Goal: Information Seeking & Learning: Learn about a topic

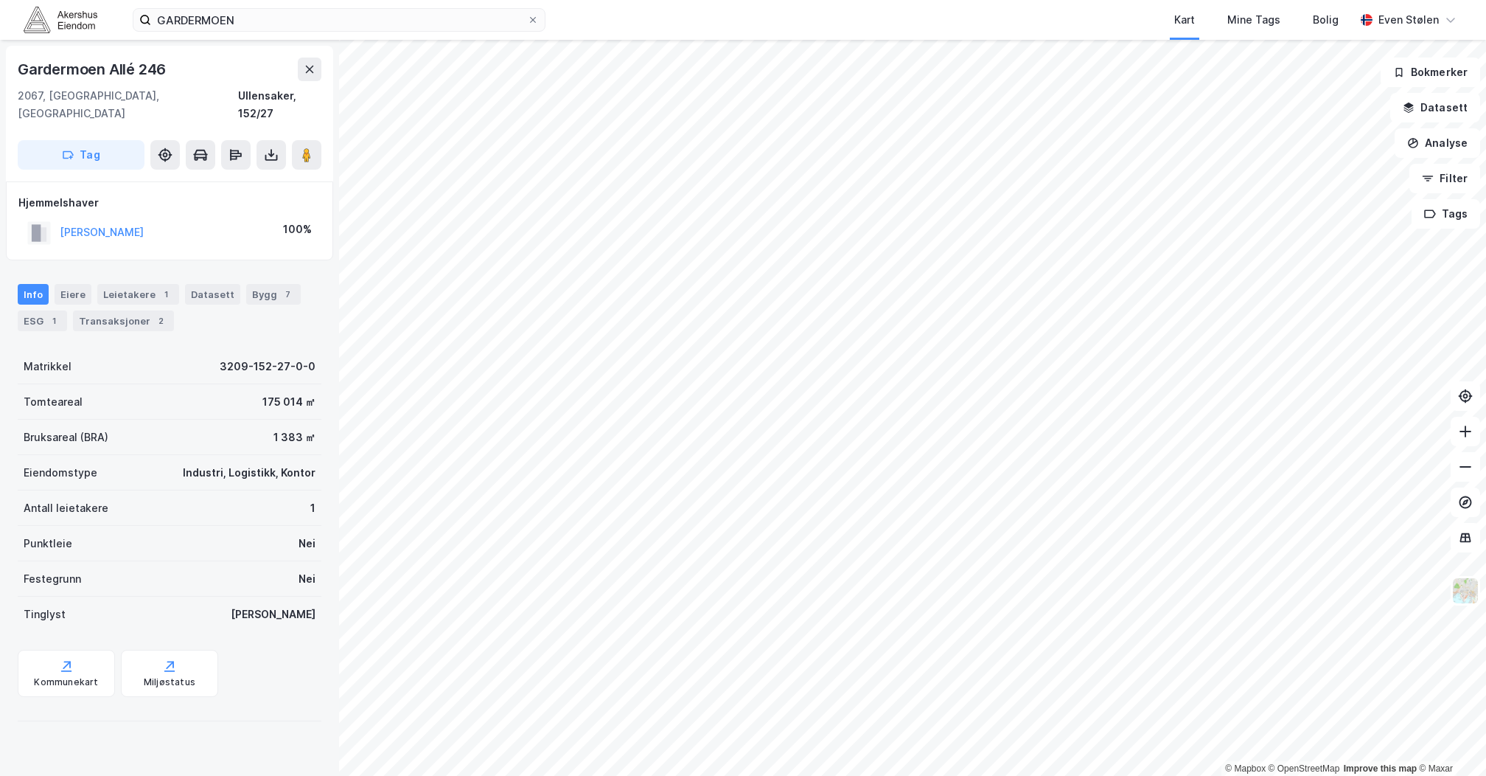
click at [62, 21] on img at bounding box center [61, 20] width 74 height 26
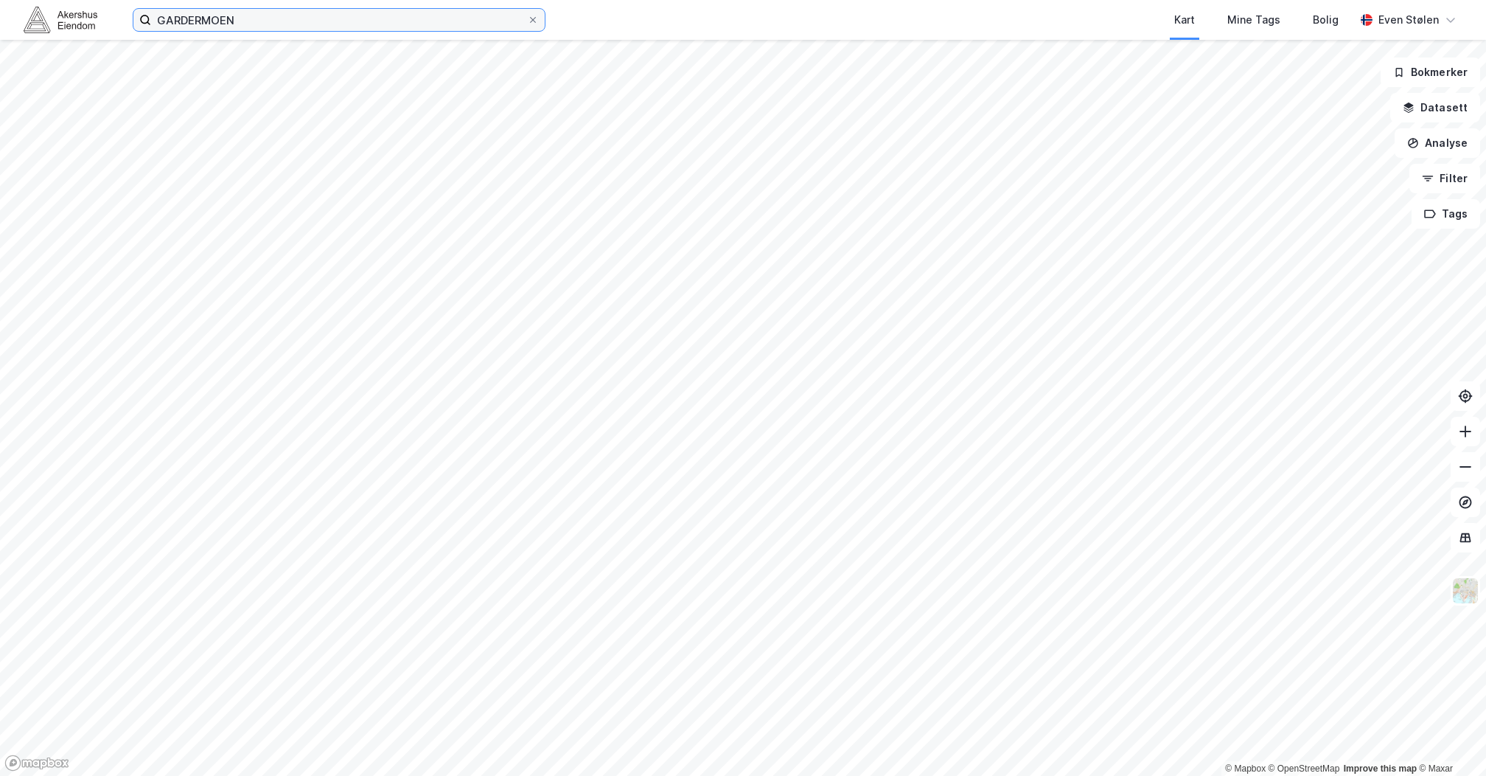
click at [266, 18] on input "GARDERMOEN" at bounding box center [339, 20] width 376 height 22
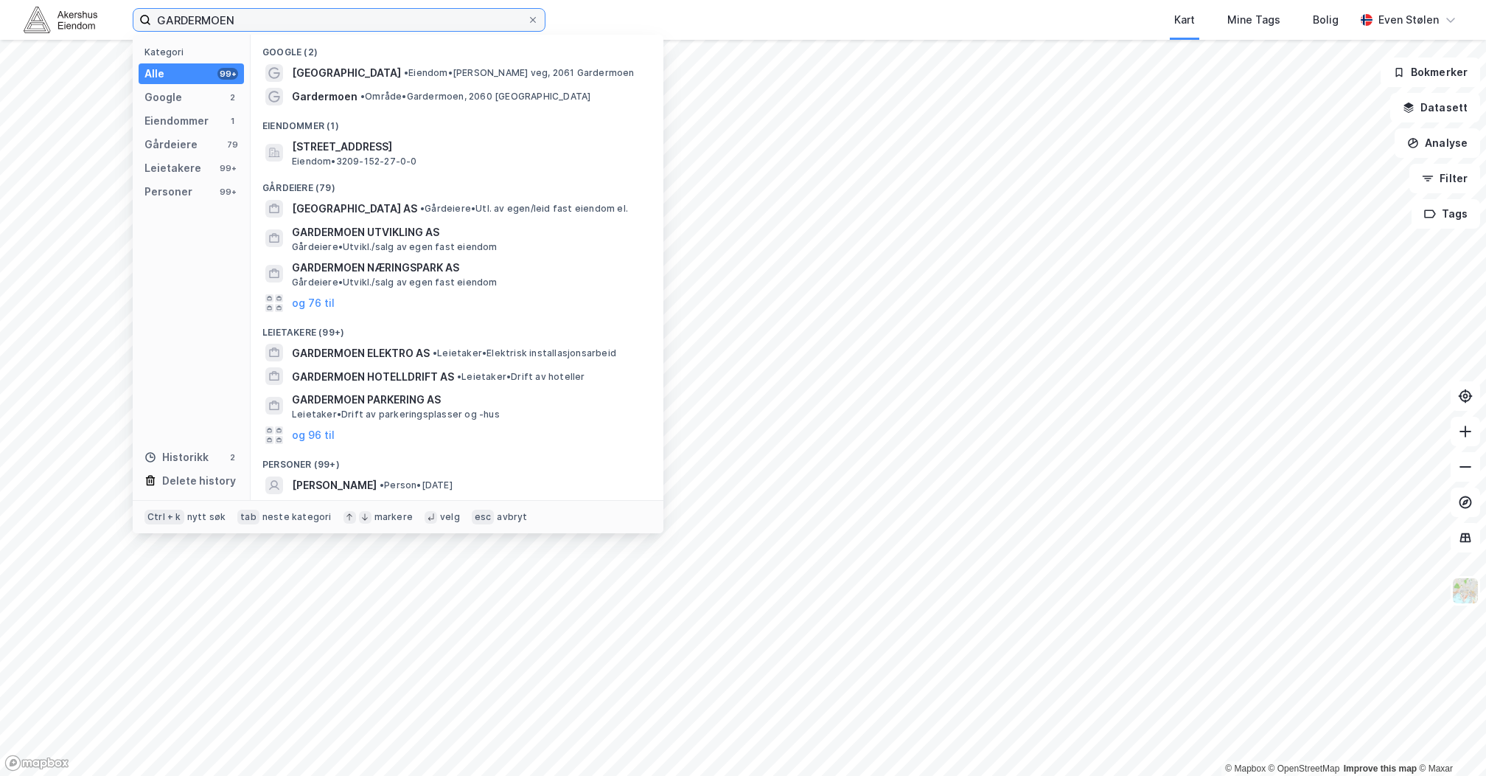
click at [266, 18] on input "GARDERMOEN" at bounding box center [339, 20] width 376 height 22
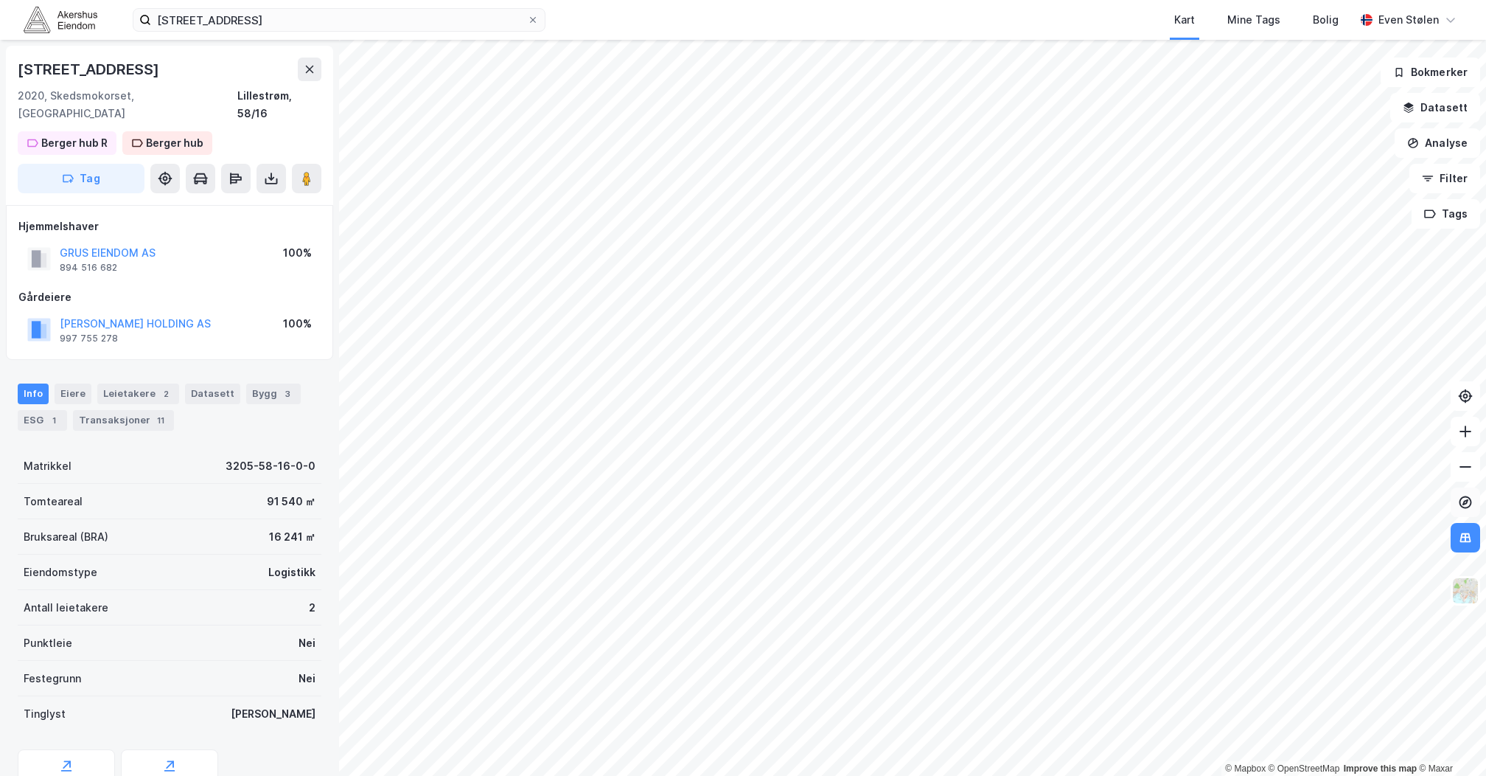
click at [1463, 503] on icon at bounding box center [1466, 502] width 6 height 6
click at [122, 383] on div "Leietakere 2" at bounding box center [138, 393] width 82 height 21
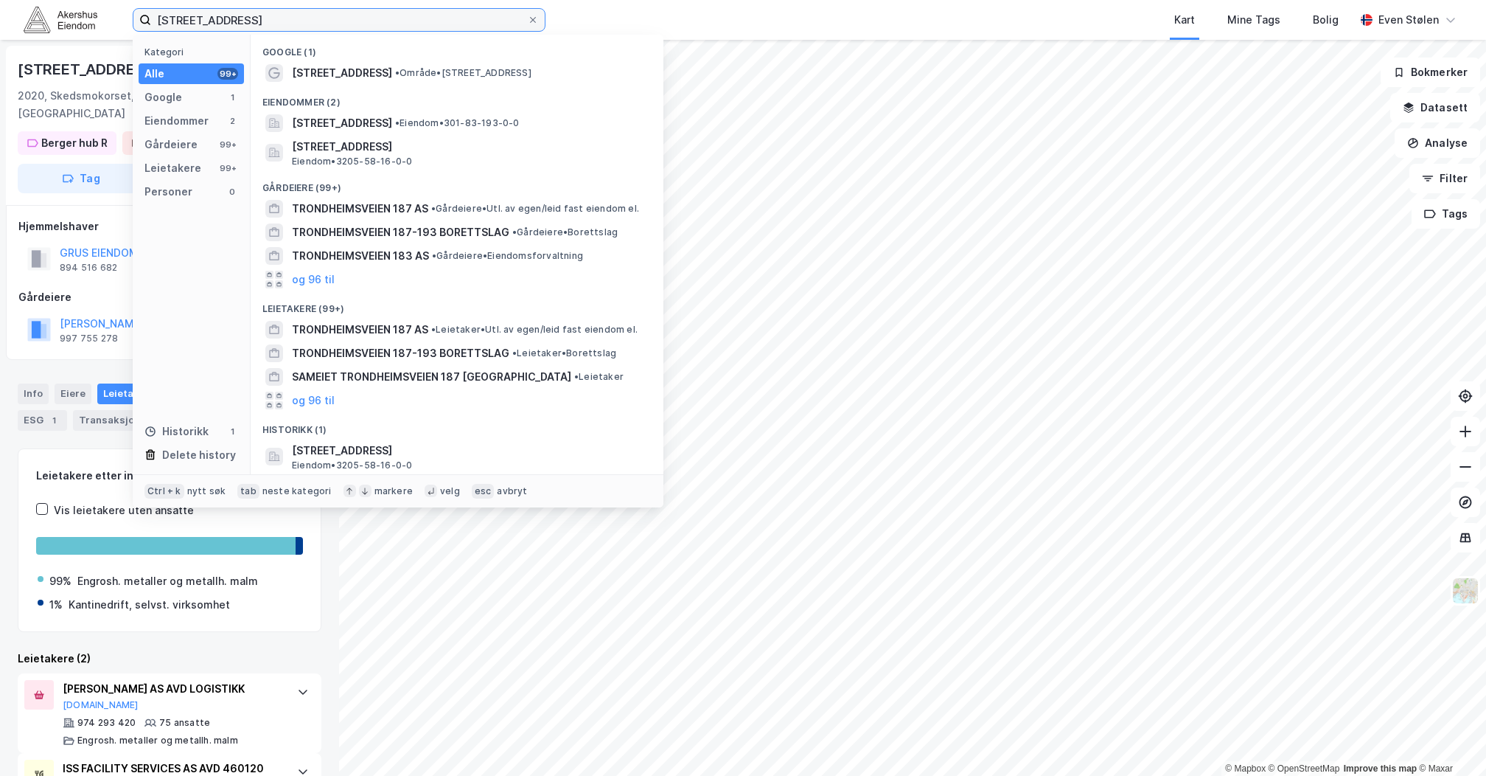
click at [375, 15] on input "[STREET_ADDRESS]" at bounding box center [339, 20] width 376 height 22
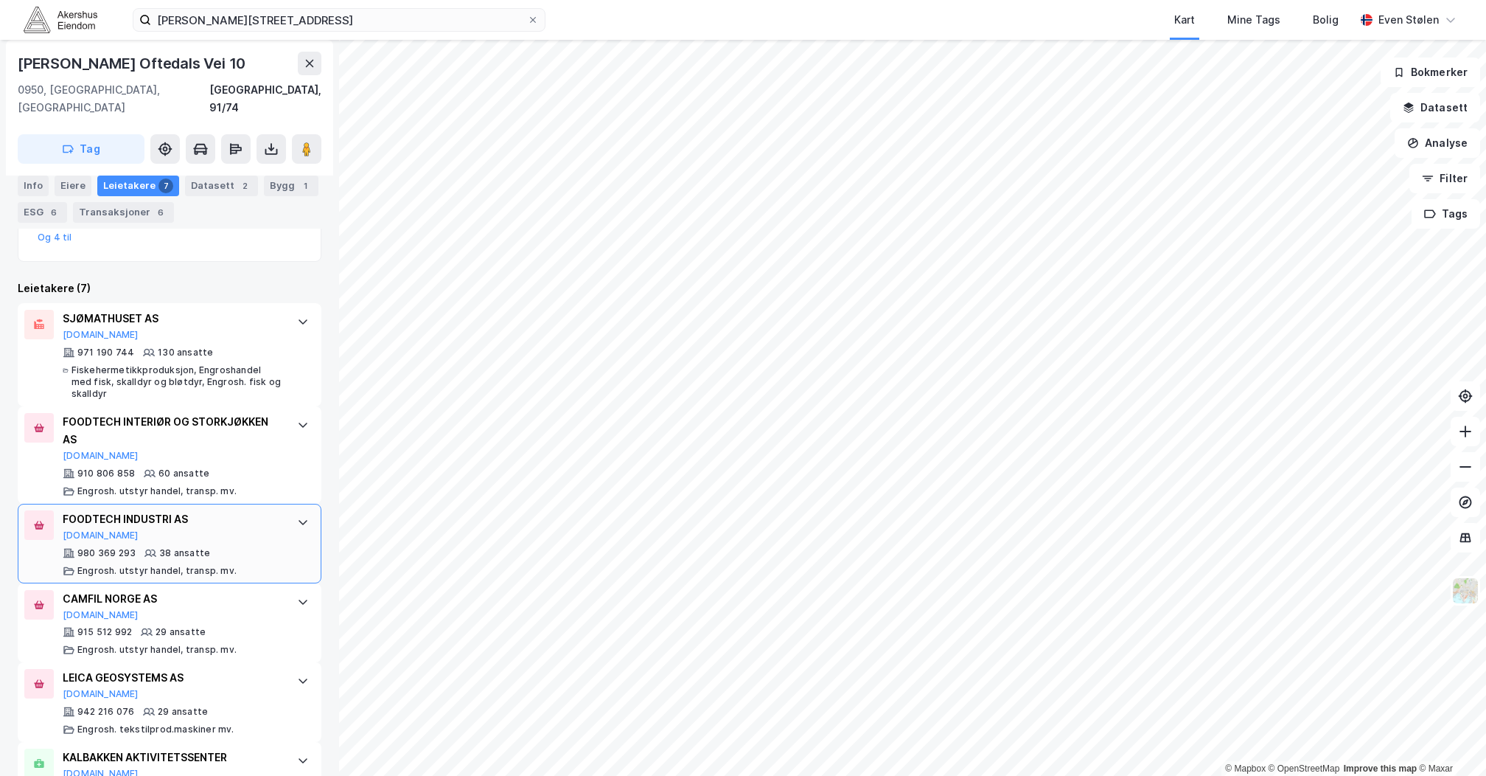
scroll to position [513, 0]
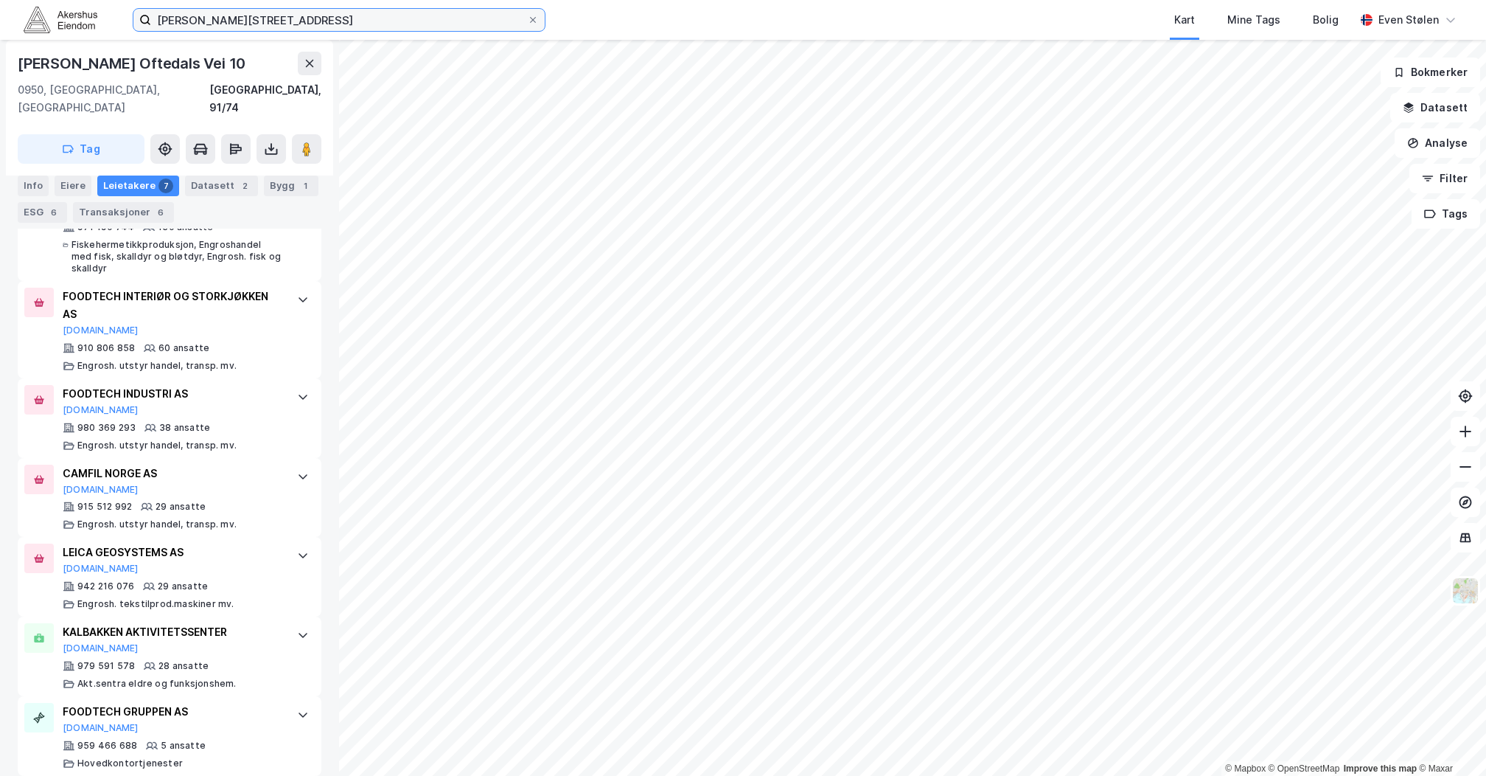
click at [356, 22] on input "[PERSON_NAME][STREET_ADDRESS]" at bounding box center [339, 20] width 376 height 22
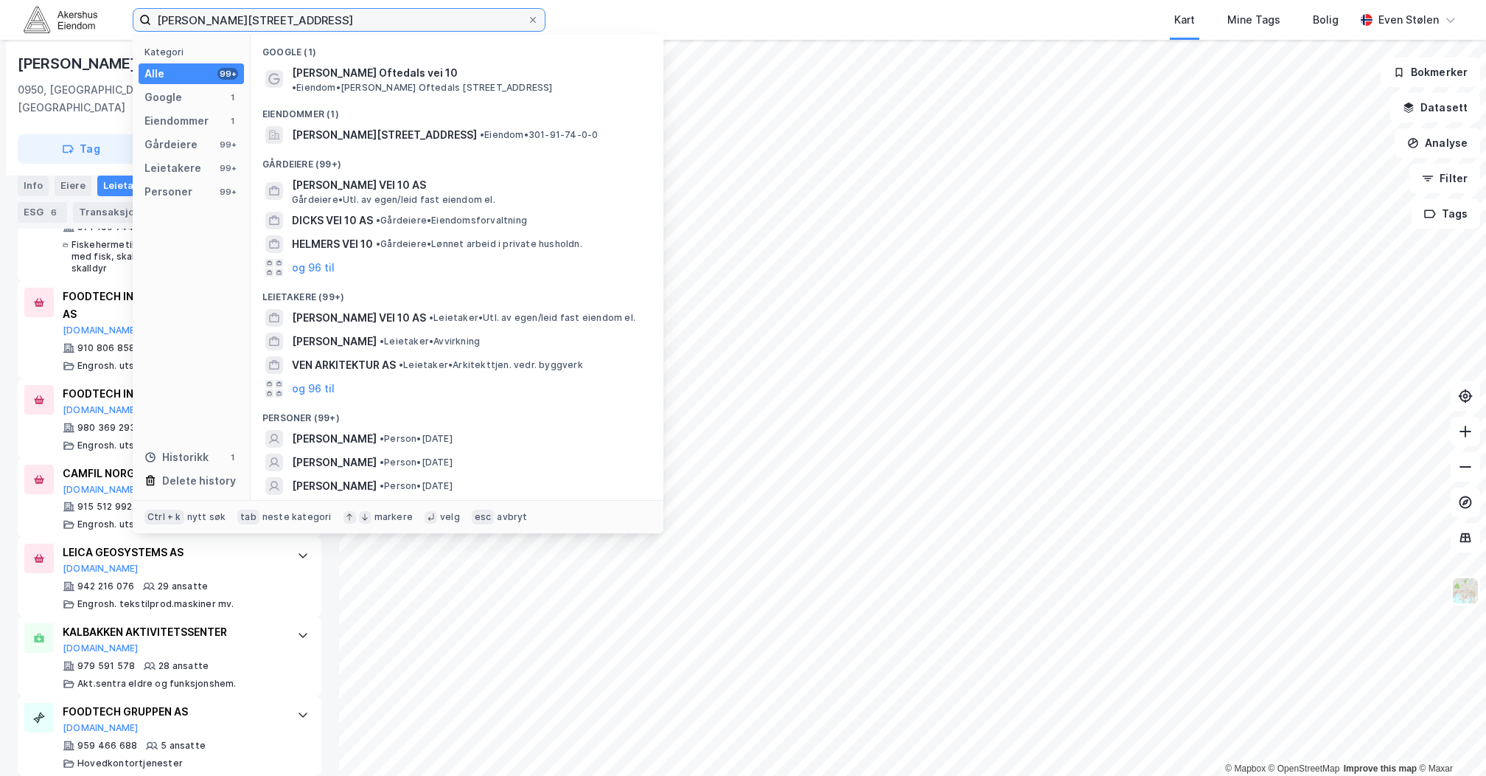
click at [356, 22] on input "[PERSON_NAME][STREET_ADDRESS]" at bounding box center [339, 20] width 376 height 22
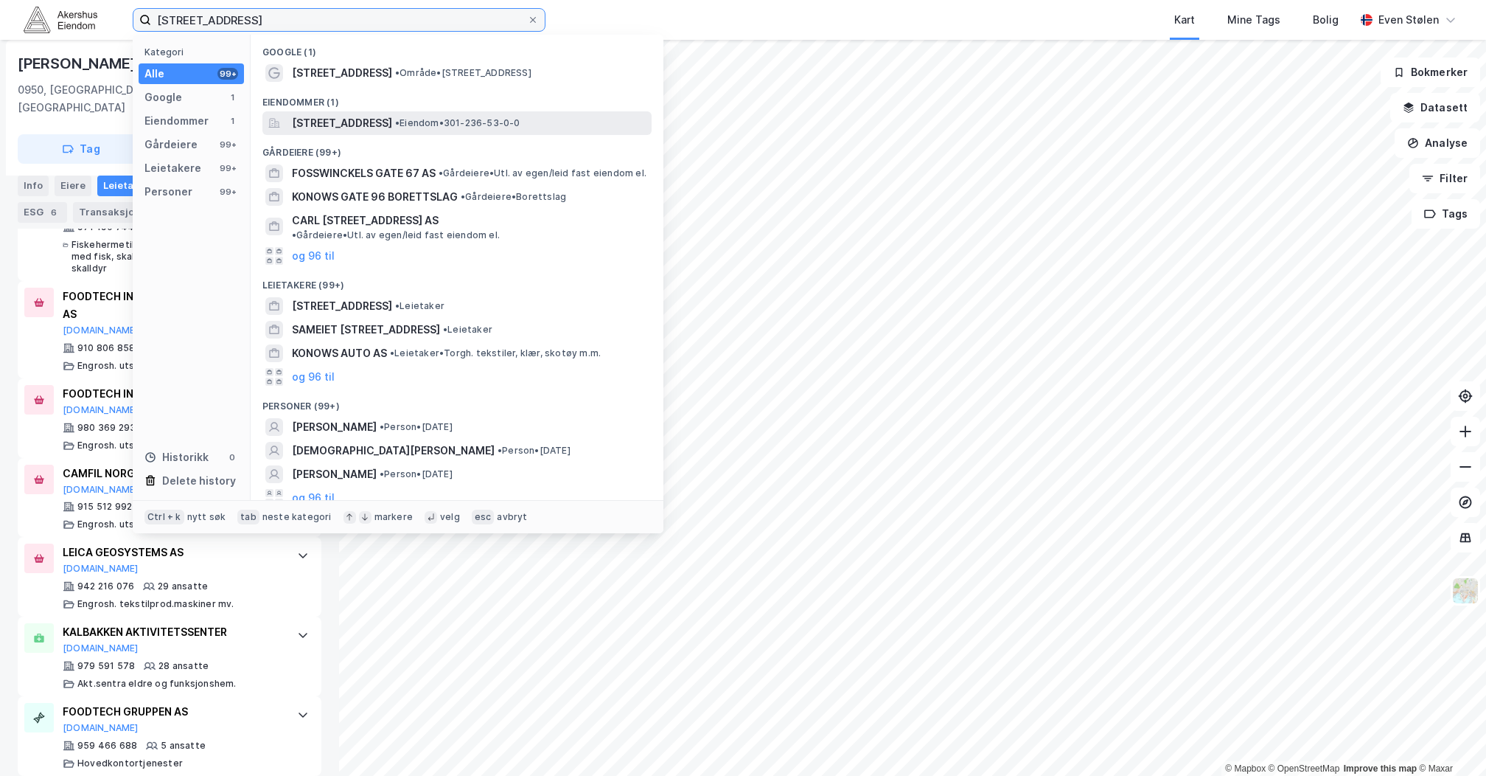
type input "[STREET_ADDRESS]"
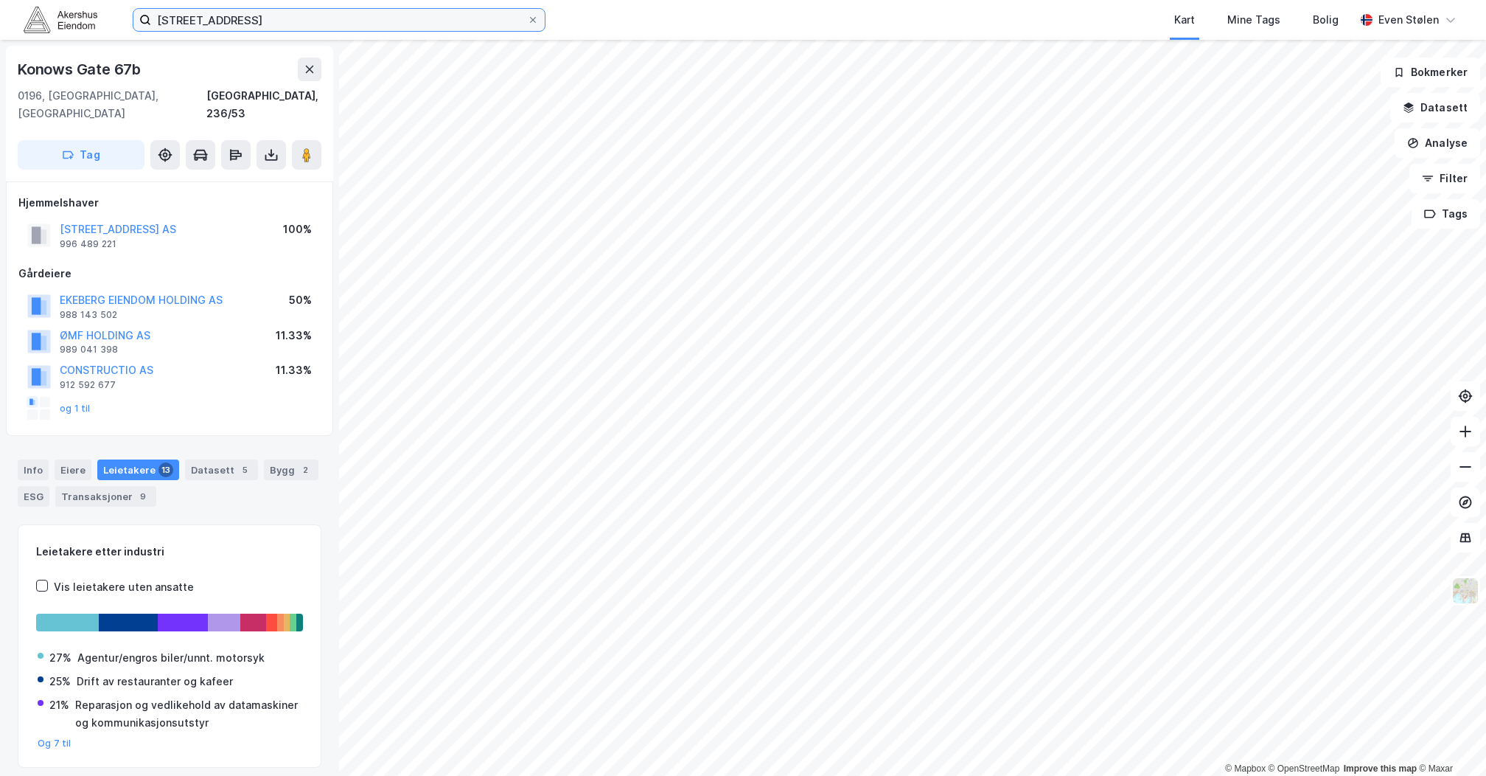
scroll to position [32, 0]
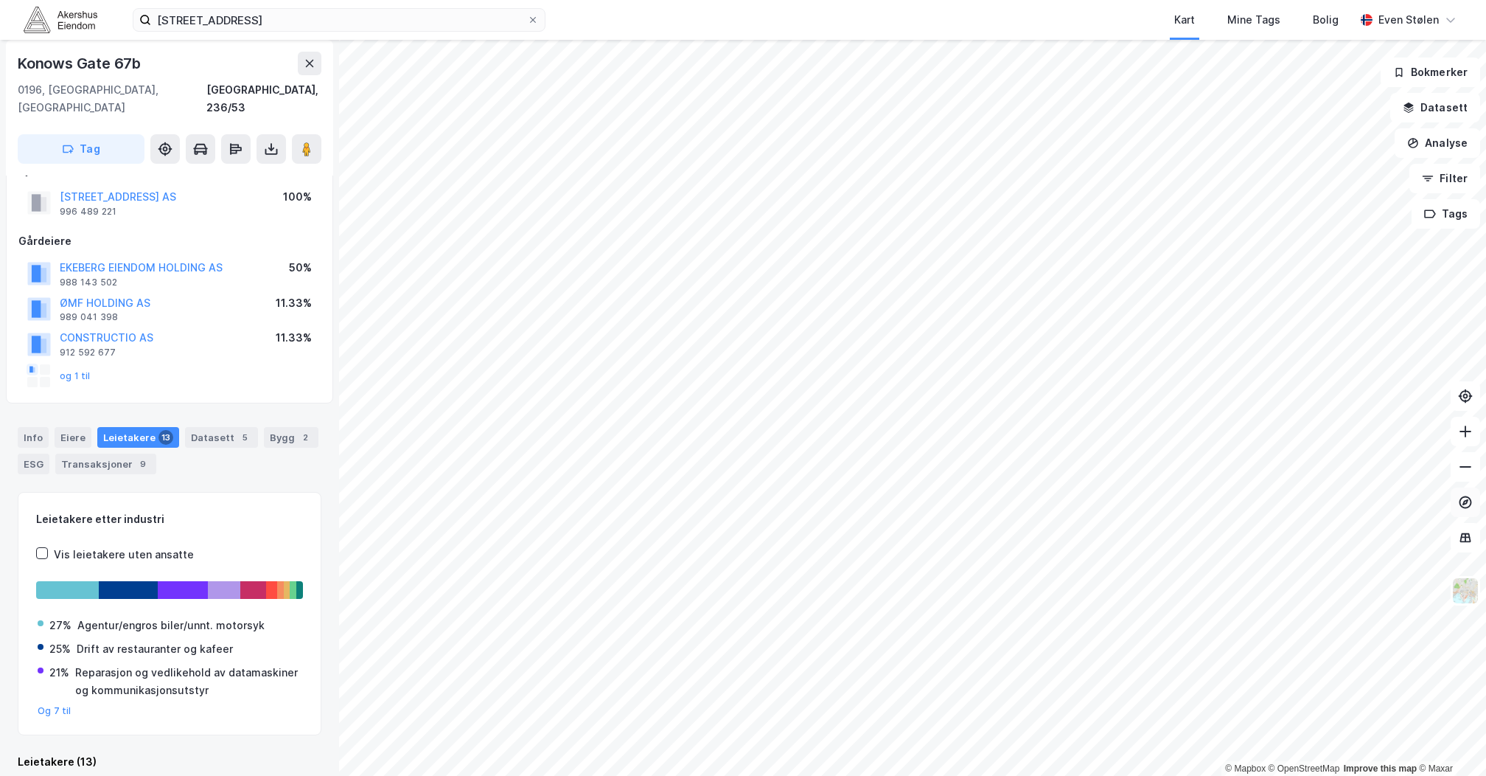
click at [1466, 507] on icon at bounding box center [1466, 502] width 13 height 13
